Goal: Information Seeking & Learning: Stay updated

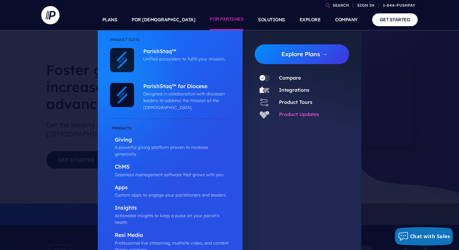
click at [284, 115] on link "Product Updates" at bounding box center [299, 114] width 40 height 6
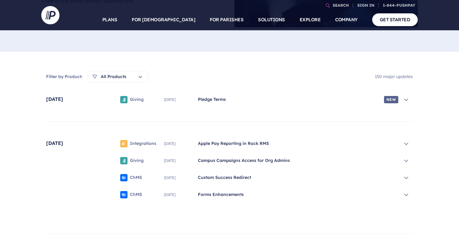
scroll to position [146, 0]
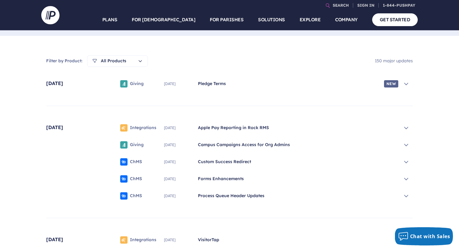
click at [214, 129] on span "Apple Pay Reporting in Rock RMS" at bounding box center [298, 128] width 200 height 6
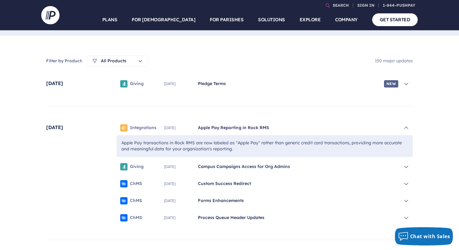
click at [214, 129] on span "Apple Pay Reporting in Rock RMS" at bounding box center [298, 128] width 200 height 6
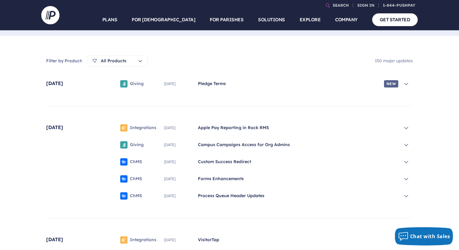
click at [214, 139] on div "Giving [DATE] Campus Campaigns Access for Org Admins" at bounding box center [264, 144] width 296 height 15
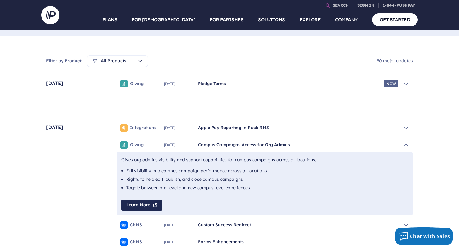
click at [214, 139] on div "Giving [DATE] Campus Campaigns Access for Org Admins" at bounding box center [264, 144] width 296 height 15
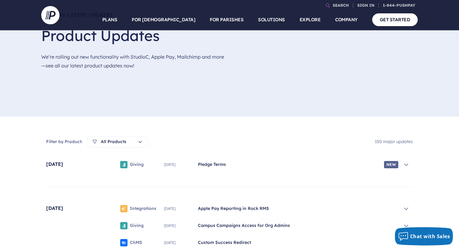
scroll to position [0, 0]
